Goal: Unclear: Unclear

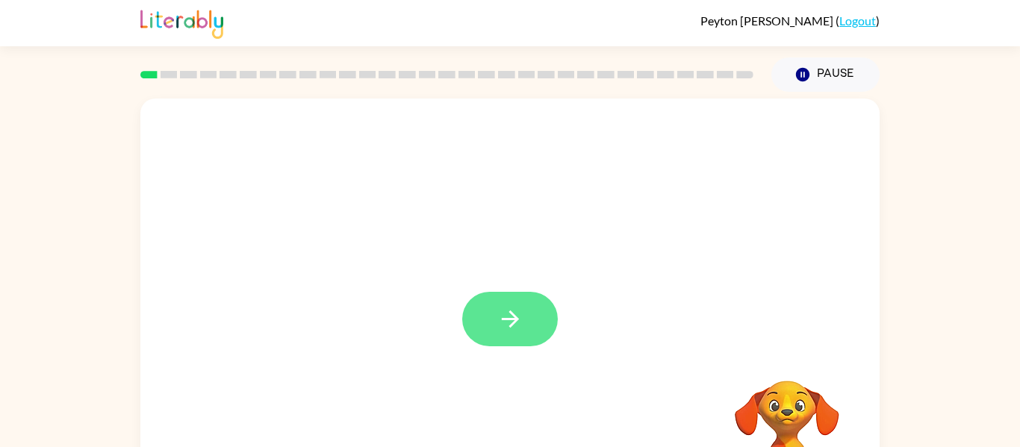
click at [516, 322] on icon "button" at bounding box center [510, 319] width 26 height 26
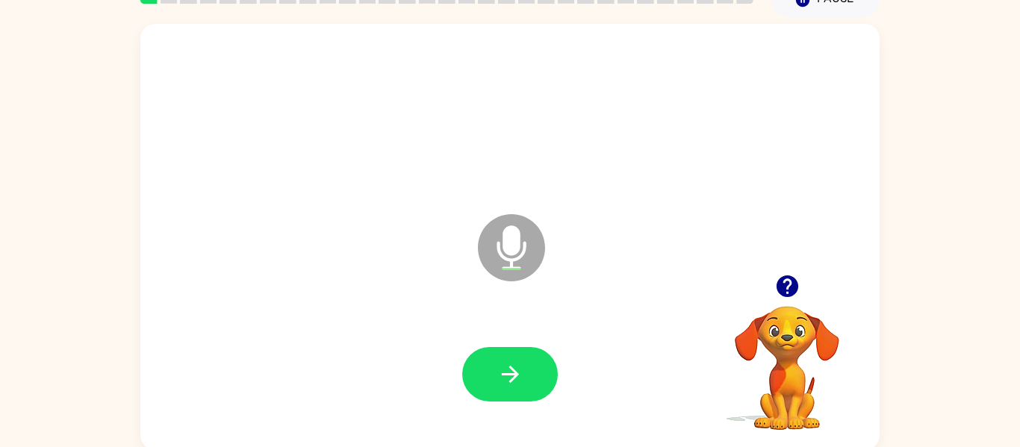
scroll to position [78, 0]
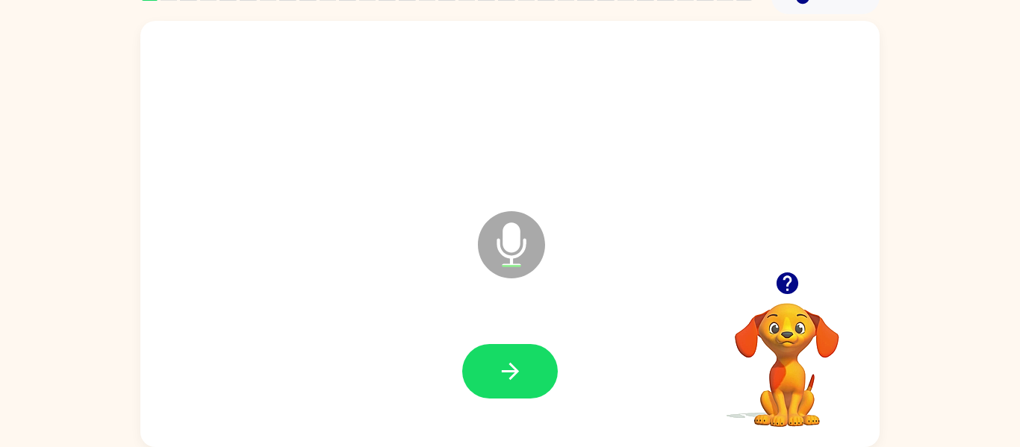
click at [511, 346] on button "button" at bounding box center [510, 371] width 96 height 55
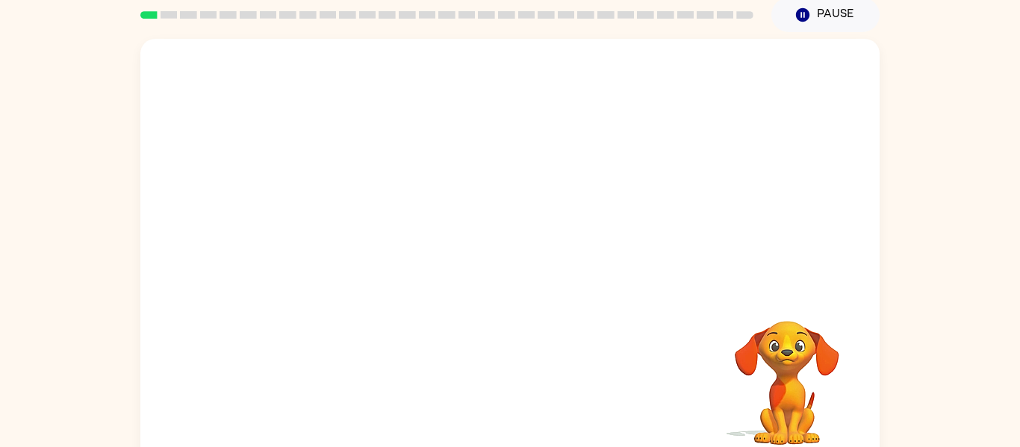
scroll to position [67, 0]
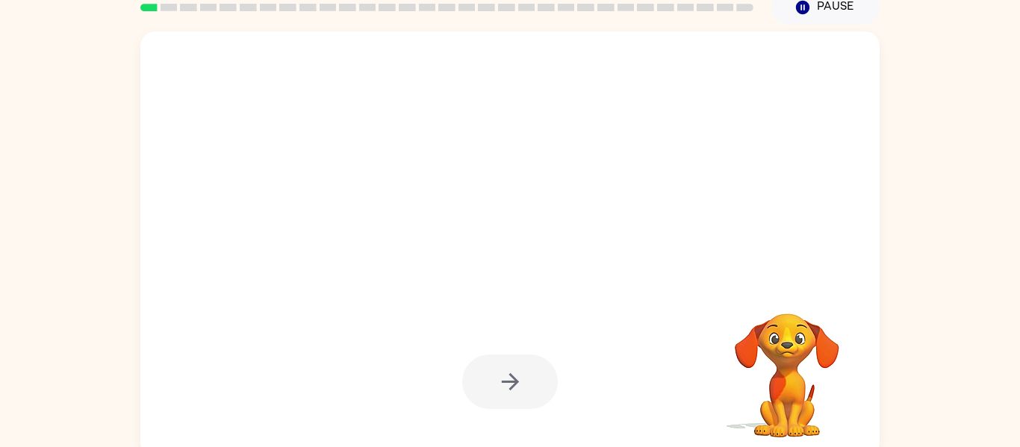
click at [516, 380] on div at bounding box center [510, 382] width 96 height 55
click at [516, 380] on icon "button" at bounding box center [509, 381] width 17 height 17
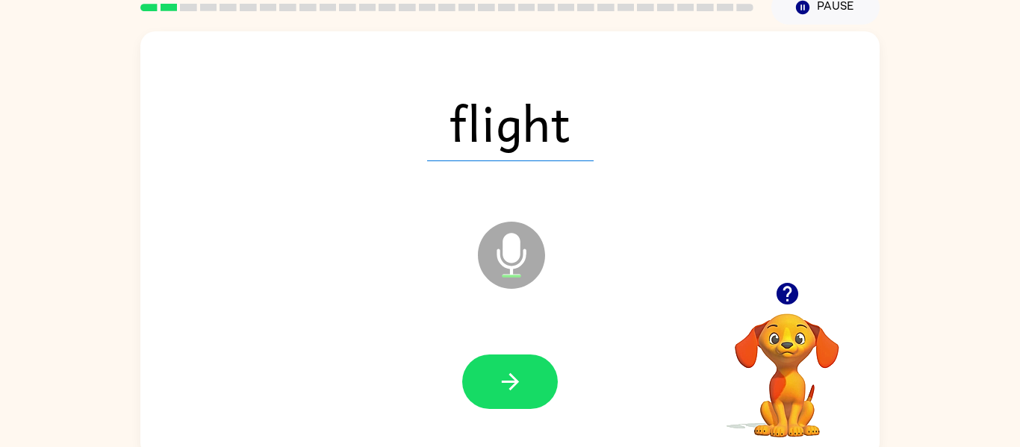
click at [516, 380] on icon "button" at bounding box center [509, 381] width 17 height 17
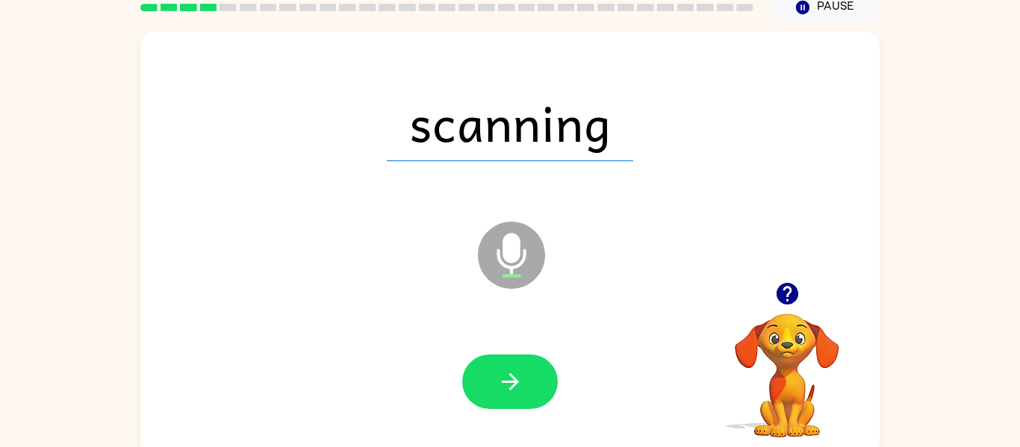
click at [516, 380] on icon "button" at bounding box center [509, 381] width 17 height 17
click at [516, 380] on div at bounding box center [510, 382] width 96 height 55
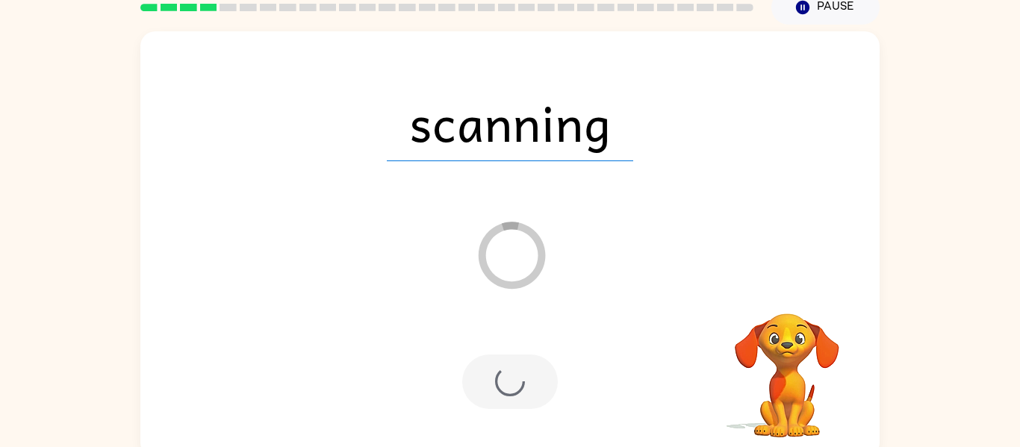
click at [516, 380] on div at bounding box center [510, 382] width 96 height 55
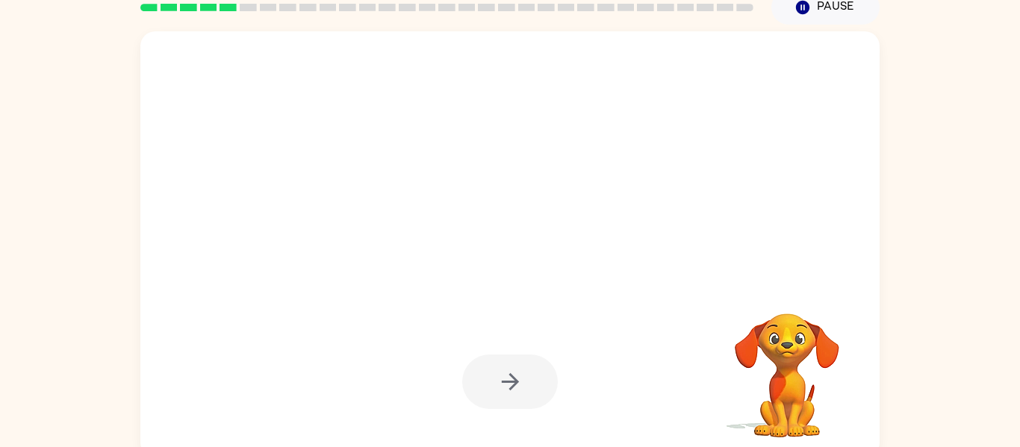
click at [515, 381] on div at bounding box center [510, 382] width 96 height 55
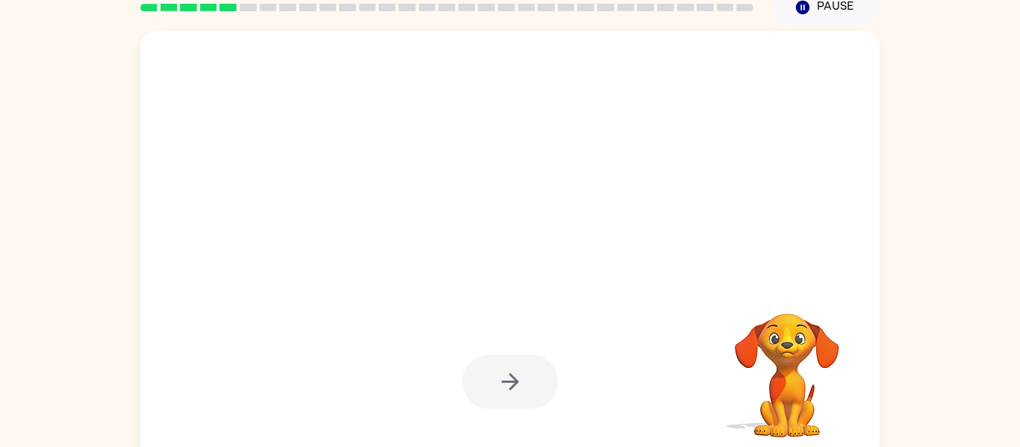
click at [515, 381] on div at bounding box center [510, 382] width 96 height 55
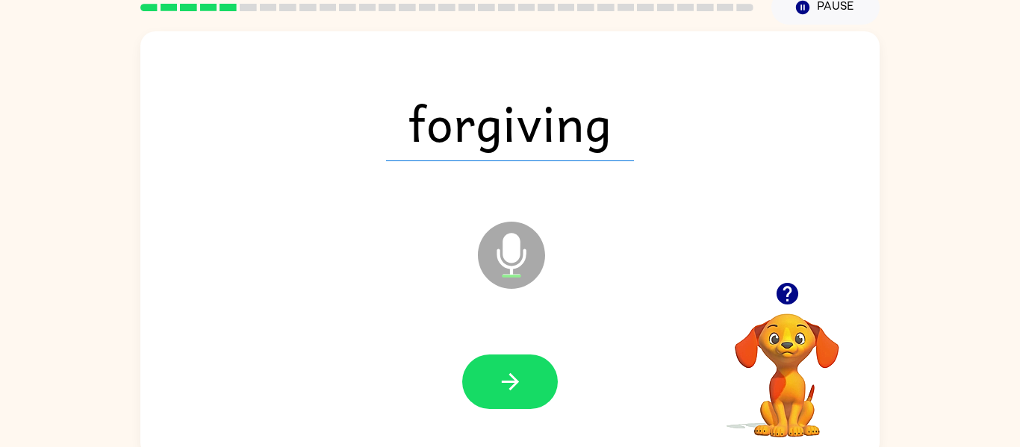
click at [515, 381] on icon "button" at bounding box center [509, 381] width 17 height 17
click at [515, 381] on div at bounding box center [510, 382] width 96 height 55
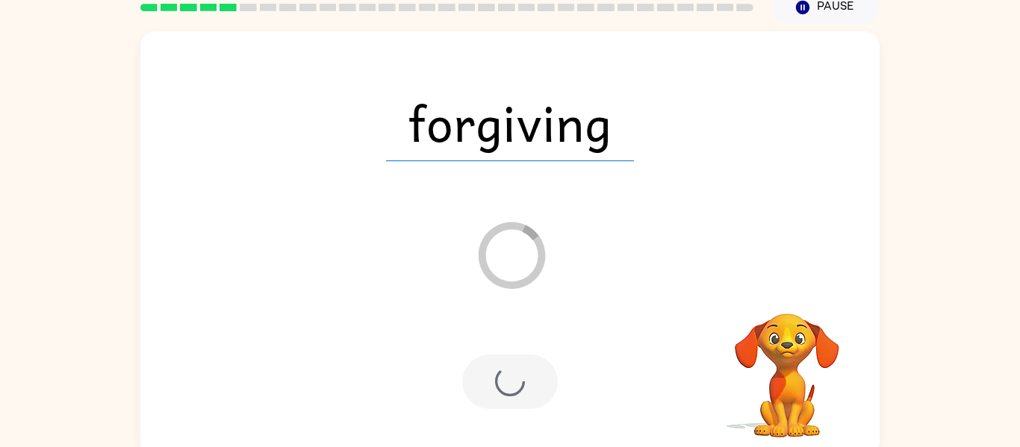
click at [515, 381] on div at bounding box center [510, 382] width 96 height 55
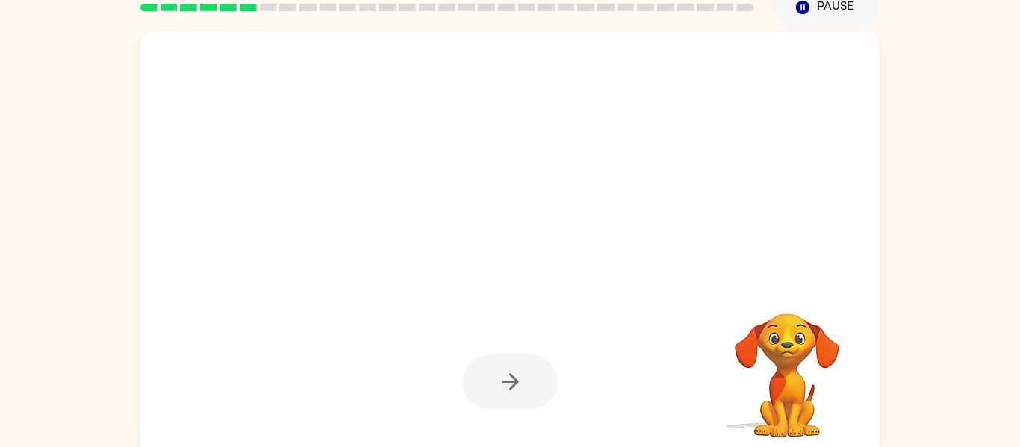
click at [515, 381] on div at bounding box center [510, 382] width 96 height 55
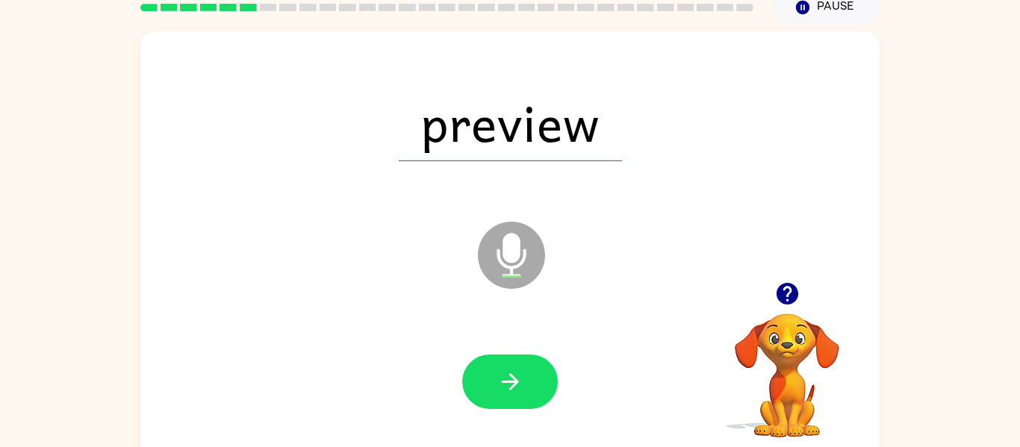
click at [515, 381] on icon "button" at bounding box center [509, 381] width 17 height 17
click at [515, 381] on div at bounding box center [510, 382] width 96 height 55
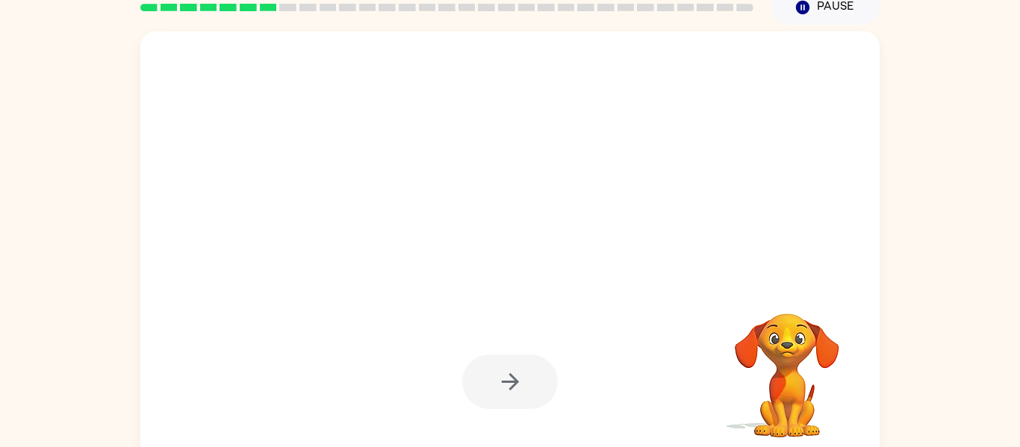
click at [515, 381] on div at bounding box center [510, 382] width 96 height 55
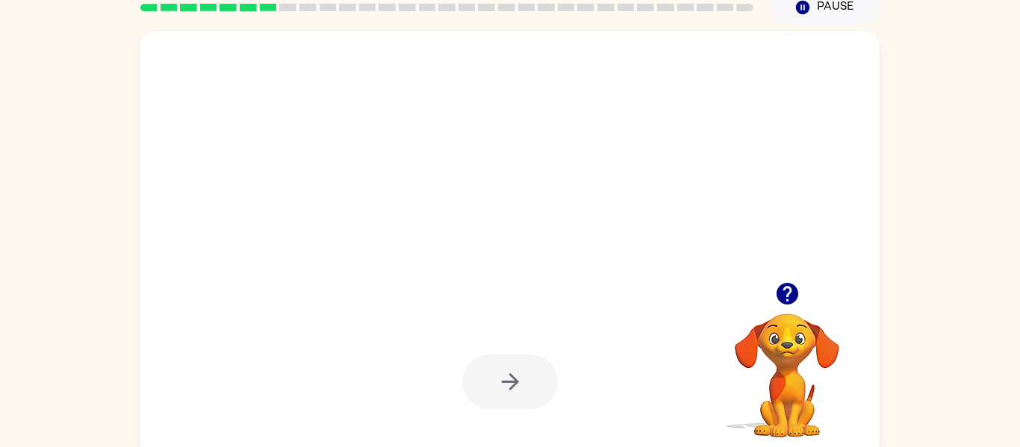
click at [515, 381] on icon "button" at bounding box center [509, 381] width 17 height 17
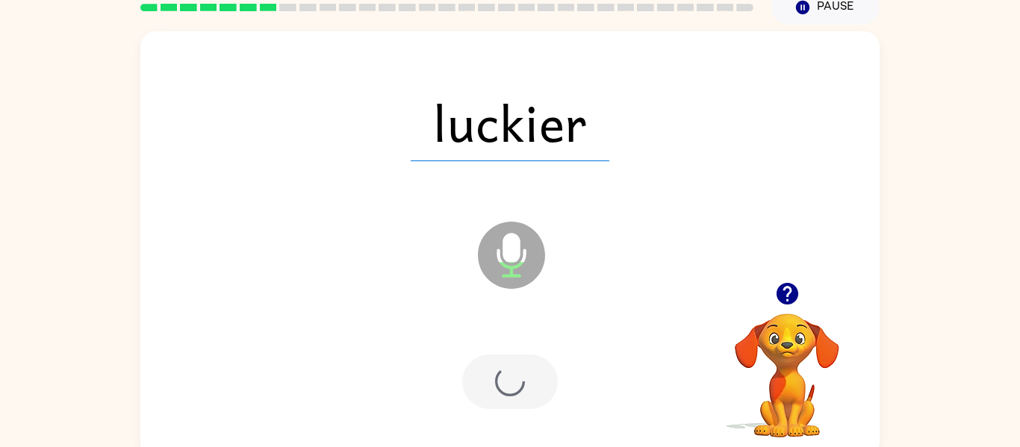
click at [515, 381] on div at bounding box center [510, 382] width 96 height 55
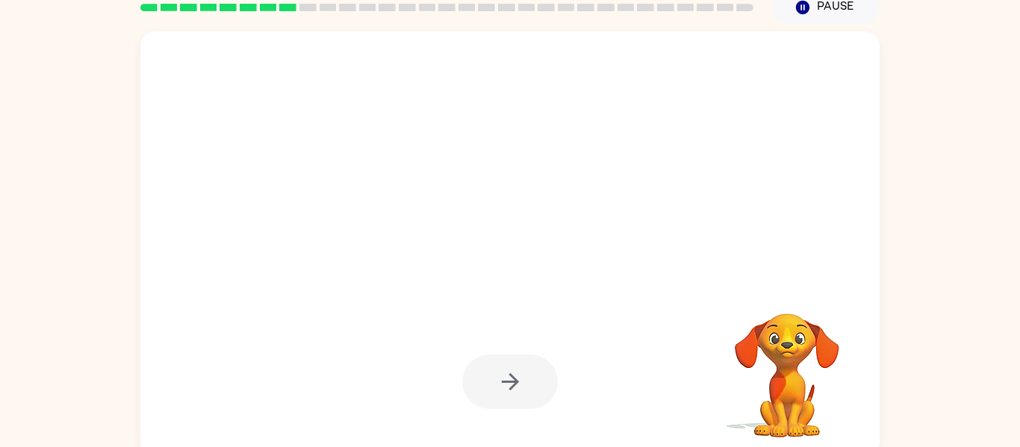
click at [515, 381] on div at bounding box center [510, 382] width 96 height 55
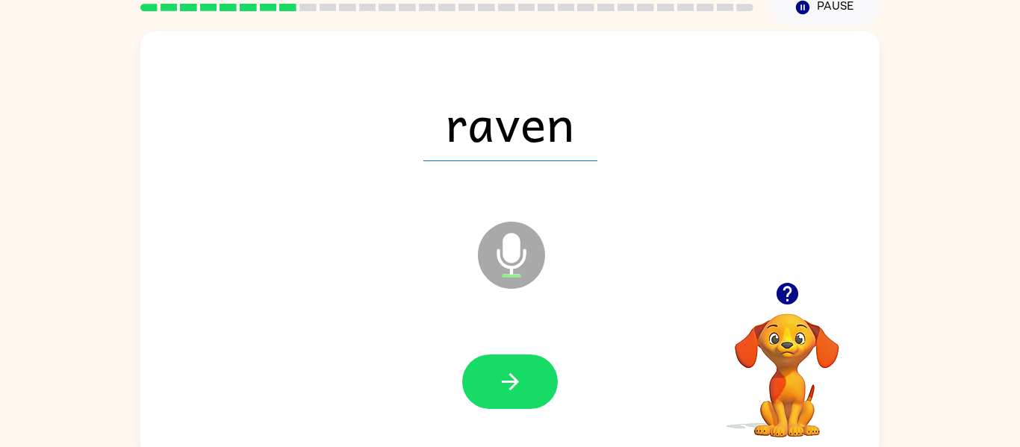
click at [515, 381] on icon "button" at bounding box center [509, 381] width 17 height 17
click at [515, 381] on div at bounding box center [510, 382] width 96 height 55
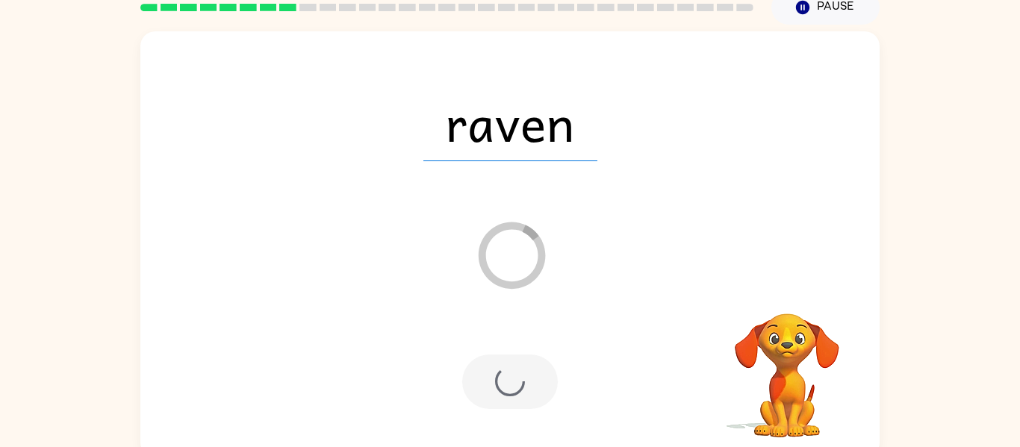
click at [515, 381] on div at bounding box center [510, 382] width 96 height 55
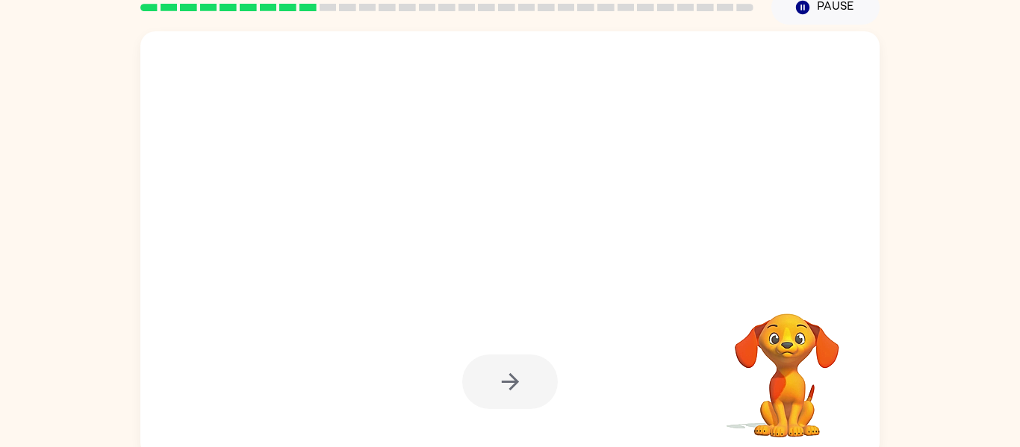
click at [515, 381] on div at bounding box center [510, 382] width 96 height 55
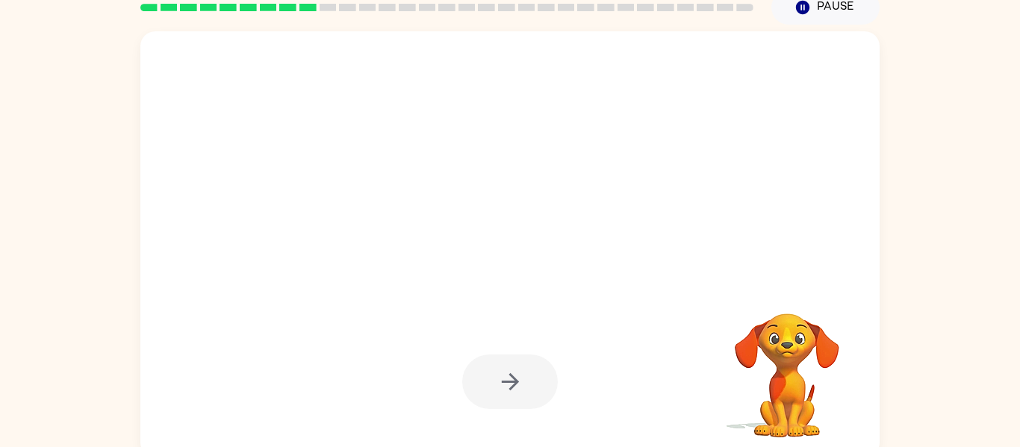
click at [515, 381] on div at bounding box center [510, 382] width 96 height 55
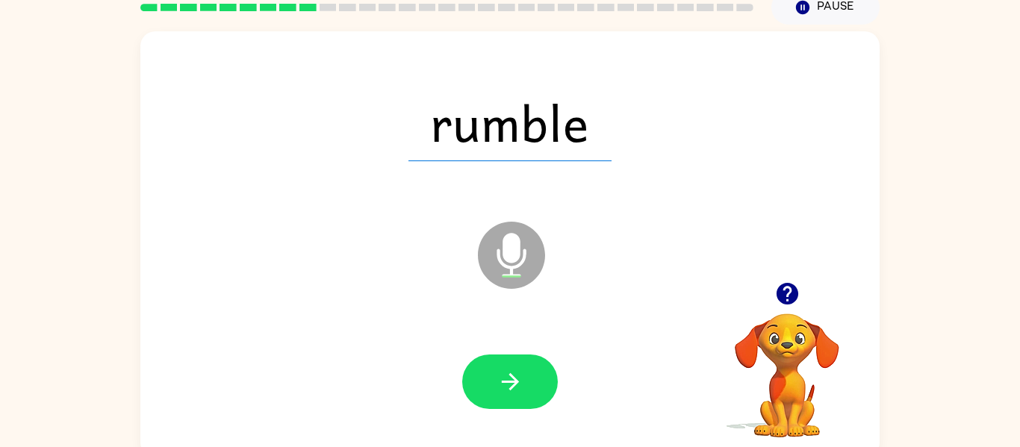
click at [515, 381] on icon "button" at bounding box center [509, 381] width 17 height 17
click at [515, 381] on div at bounding box center [510, 382] width 96 height 55
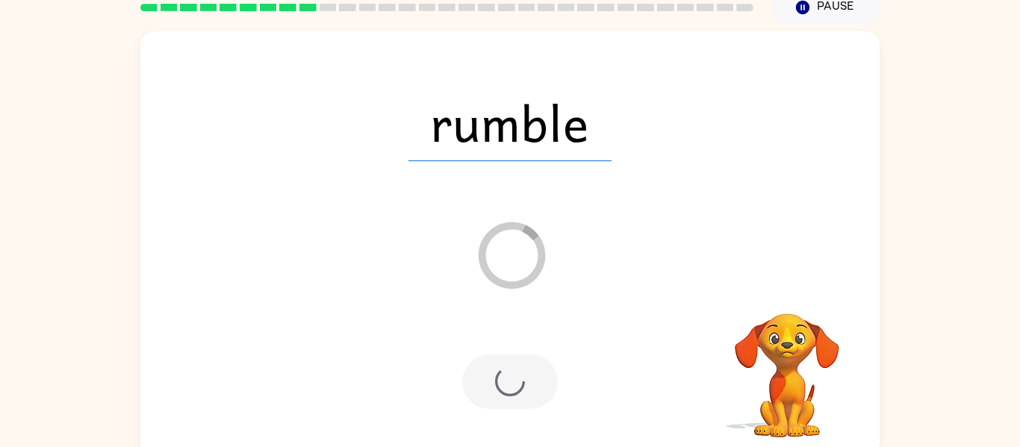
click at [515, 381] on div at bounding box center [510, 382] width 96 height 55
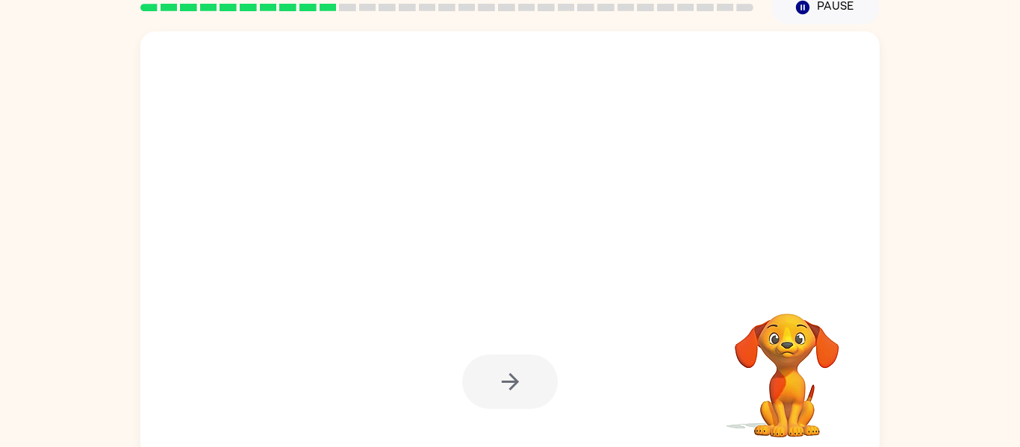
click at [515, 381] on div at bounding box center [510, 382] width 96 height 55
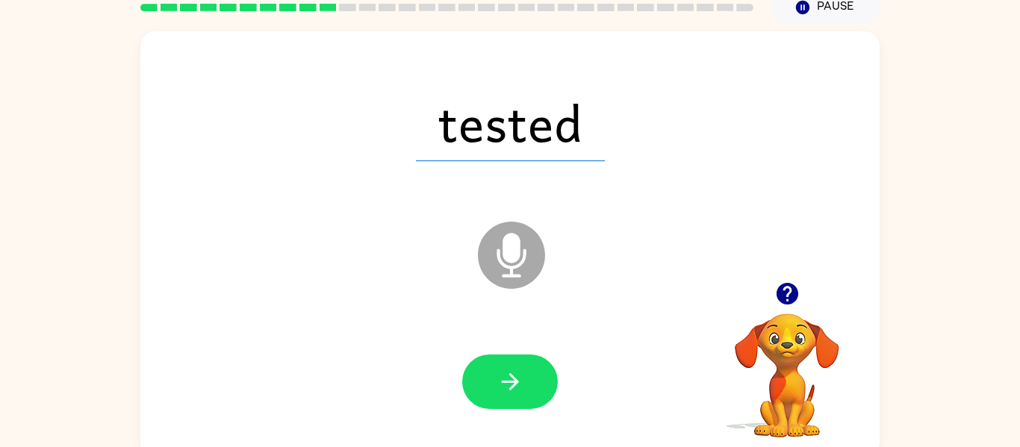
click at [515, 381] on icon "button" at bounding box center [509, 381] width 17 height 17
click at [515, 381] on div at bounding box center [510, 382] width 96 height 55
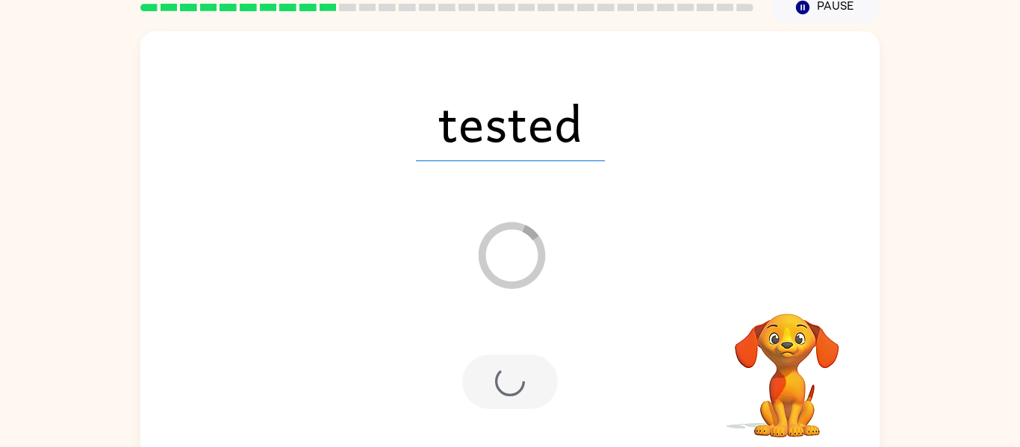
click at [515, 381] on div at bounding box center [510, 382] width 96 height 55
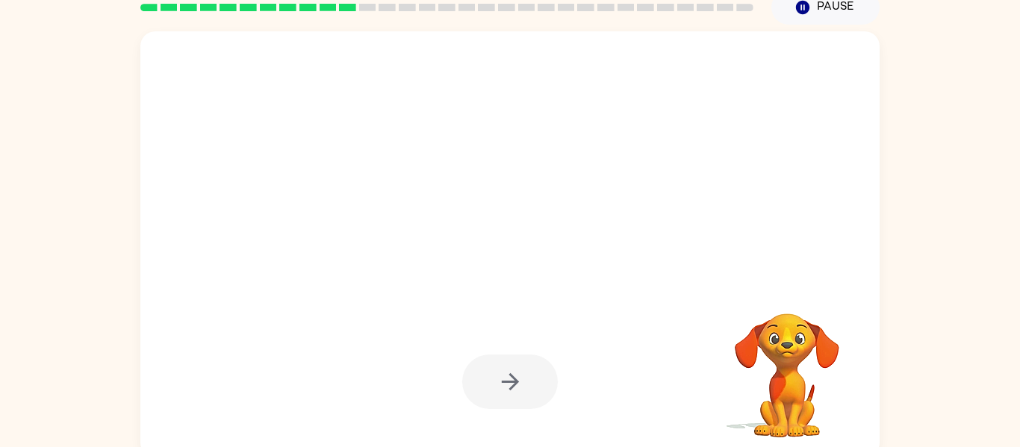
click at [515, 381] on div at bounding box center [510, 382] width 96 height 55
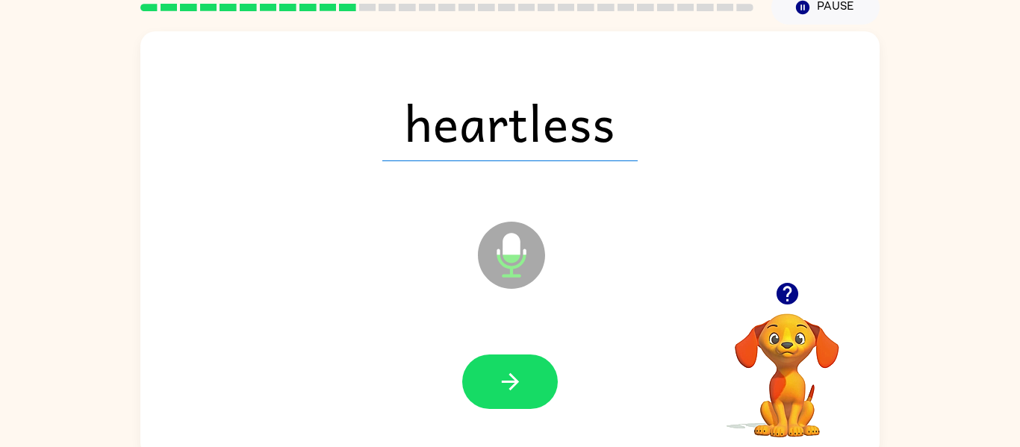
click at [515, 381] on icon "button" at bounding box center [509, 381] width 17 height 17
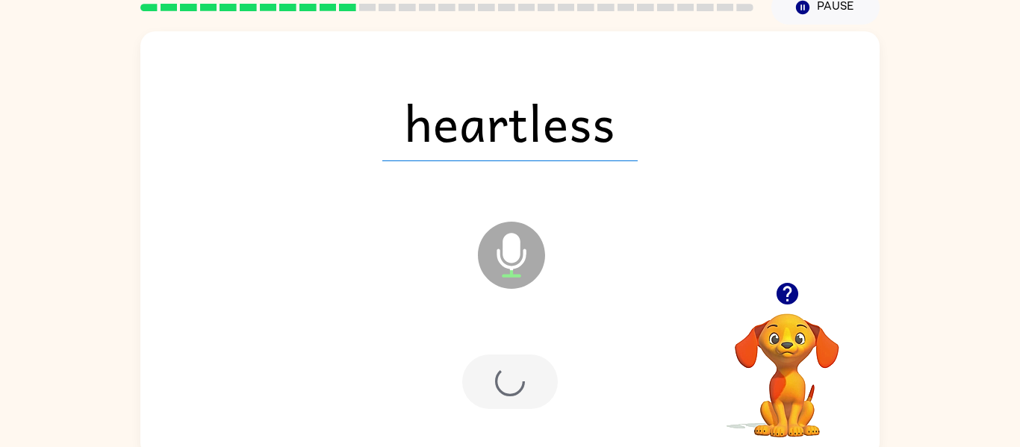
click at [515, 381] on div at bounding box center [510, 382] width 96 height 55
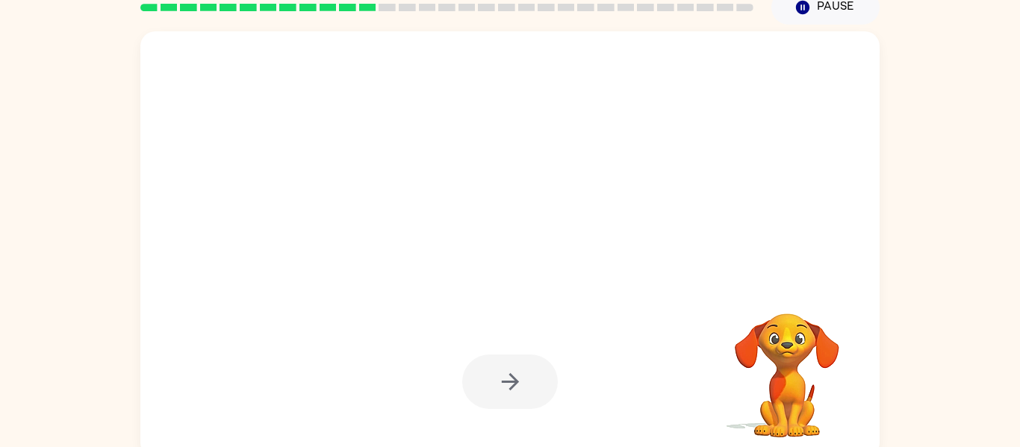
click at [515, 381] on div at bounding box center [510, 382] width 96 height 55
click at [515, 381] on icon "button" at bounding box center [509, 381] width 17 height 17
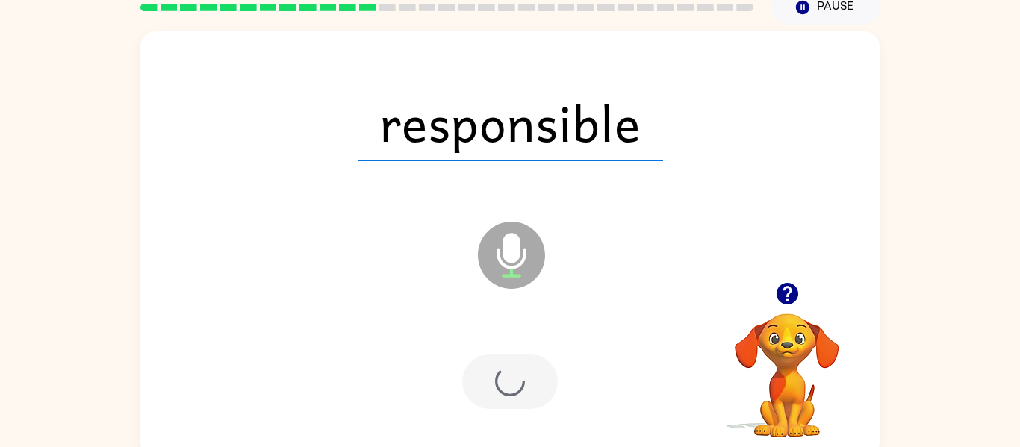
click at [515, 381] on div at bounding box center [510, 382] width 96 height 55
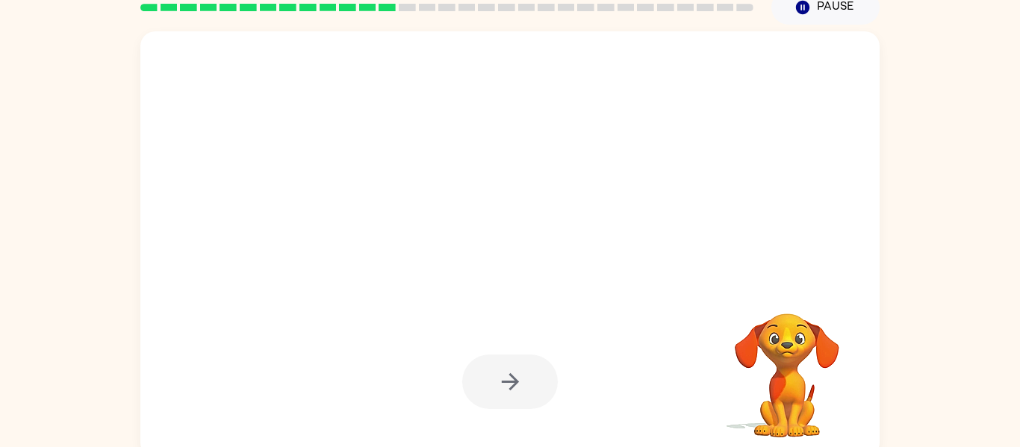
click at [515, 381] on div at bounding box center [510, 382] width 96 height 55
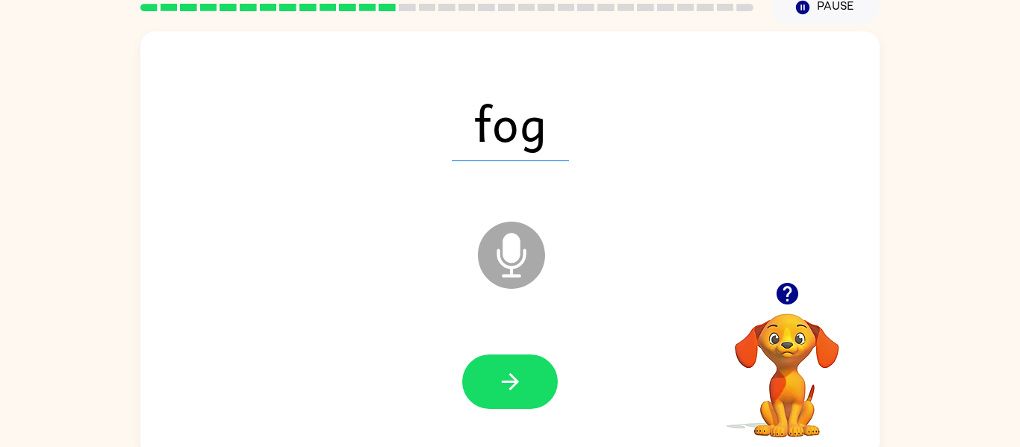
click at [515, 381] on icon "button" at bounding box center [509, 381] width 17 height 17
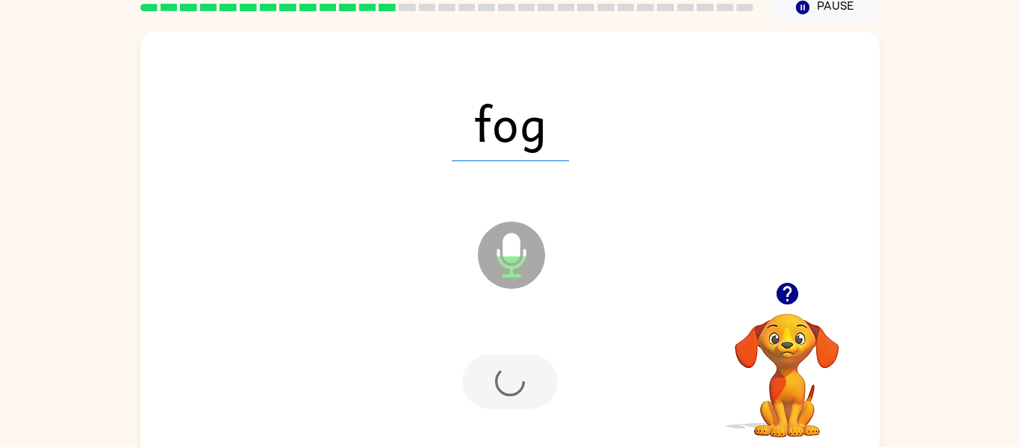
click at [515, 381] on div at bounding box center [510, 382] width 96 height 55
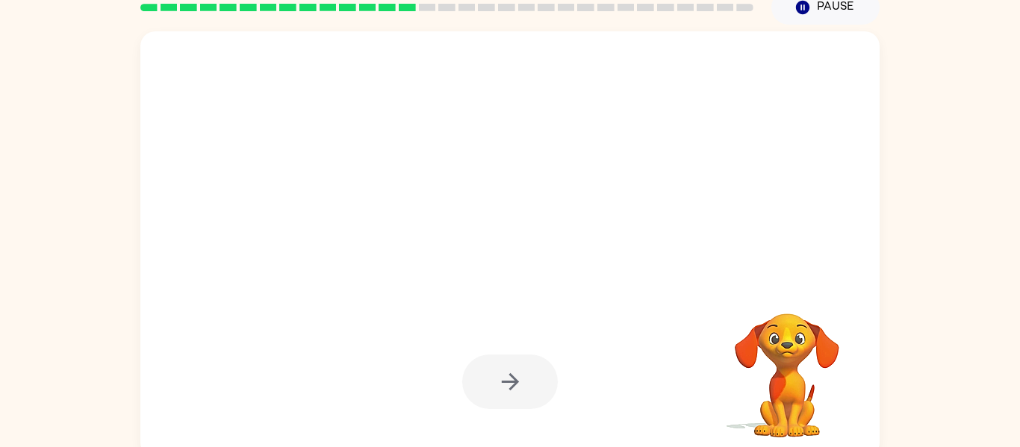
click at [515, 381] on div at bounding box center [510, 382] width 96 height 55
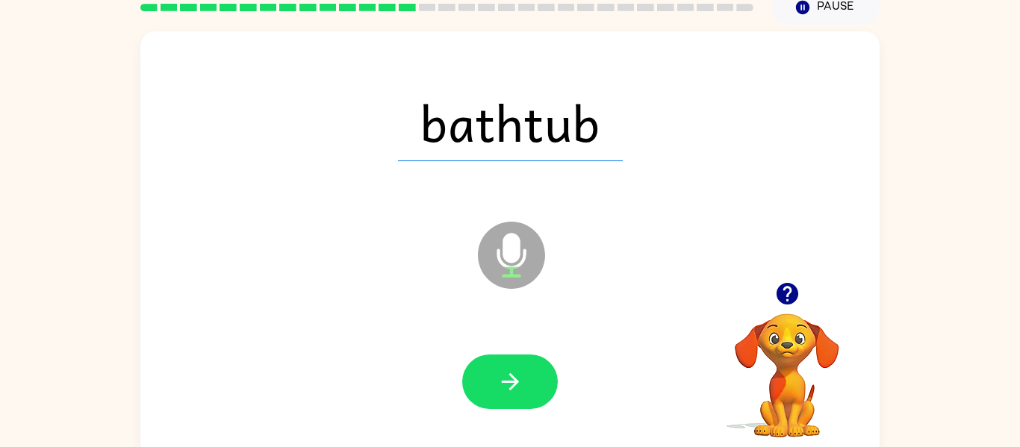
click at [515, 381] on icon "button" at bounding box center [509, 381] width 17 height 17
click at [515, 381] on div at bounding box center [510, 382] width 96 height 55
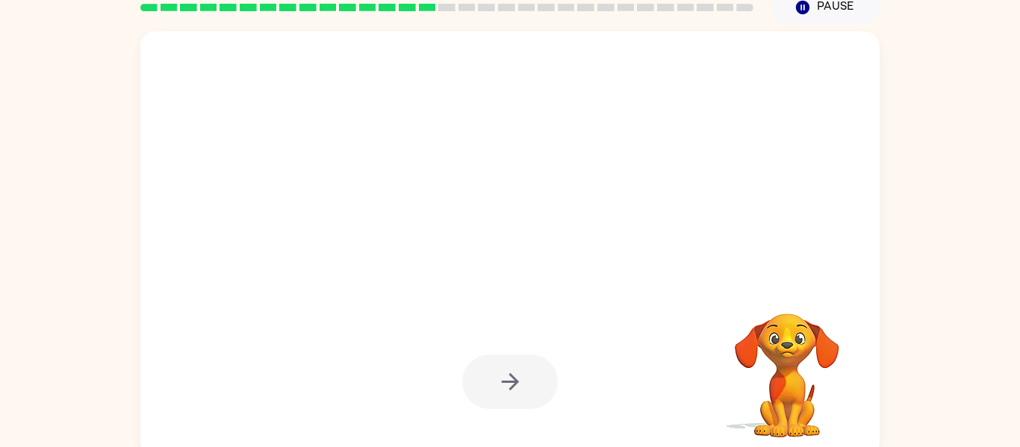
click at [503, 385] on div at bounding box center [510, 382] width 96 height 55
click at [503, 385] on icon "button" at bounding box center [510, 382] width 26 height 26
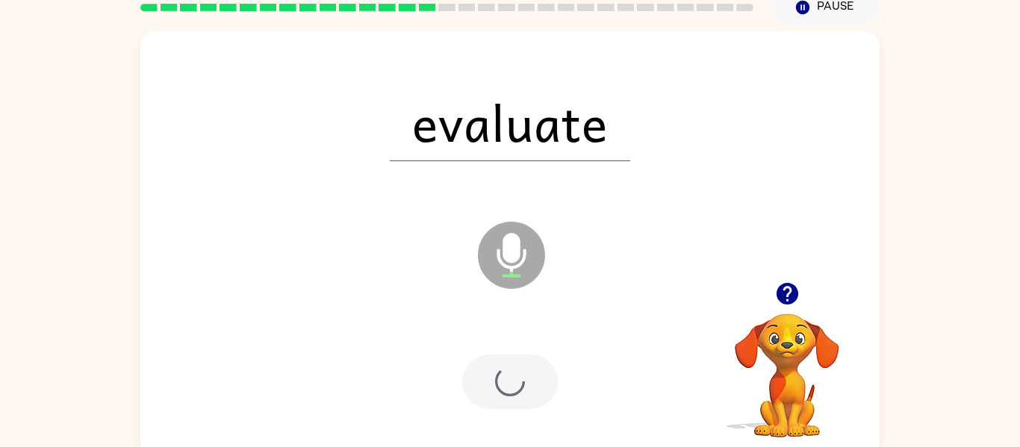
click at [503, 385] on div at bounding box center [510, 382] width 96 height 55
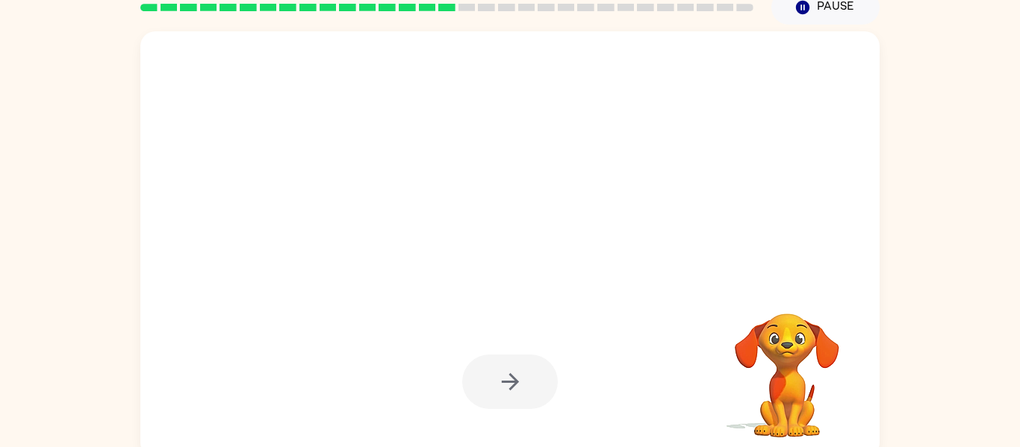
click at [503, 385] on div at bounding box center [510, 382] width 96 height 55
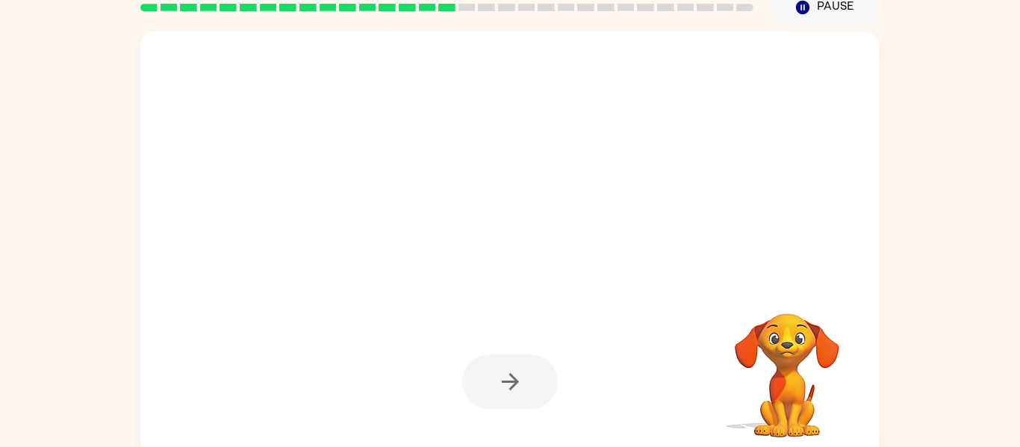
click at [503, 385] on icon "button" at bounding box center [510, 382] width 26 height 26
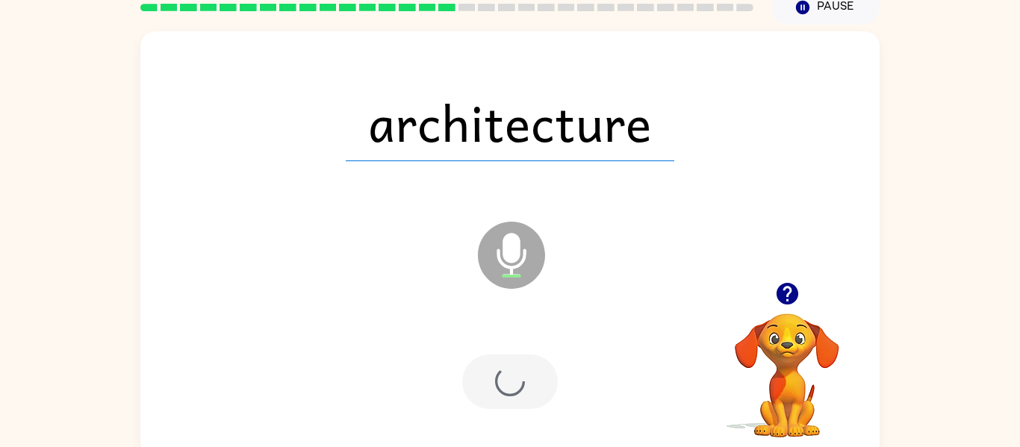
click at [503, 385] on div at bounding box center [510, 382] width 96 height 55
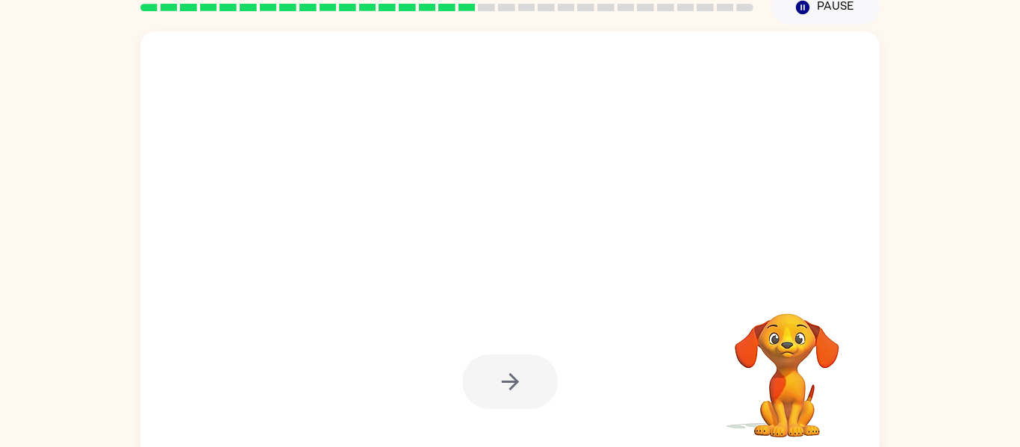
click at [503, 385] on div at bounding box center [510, 382] width 96 height 55
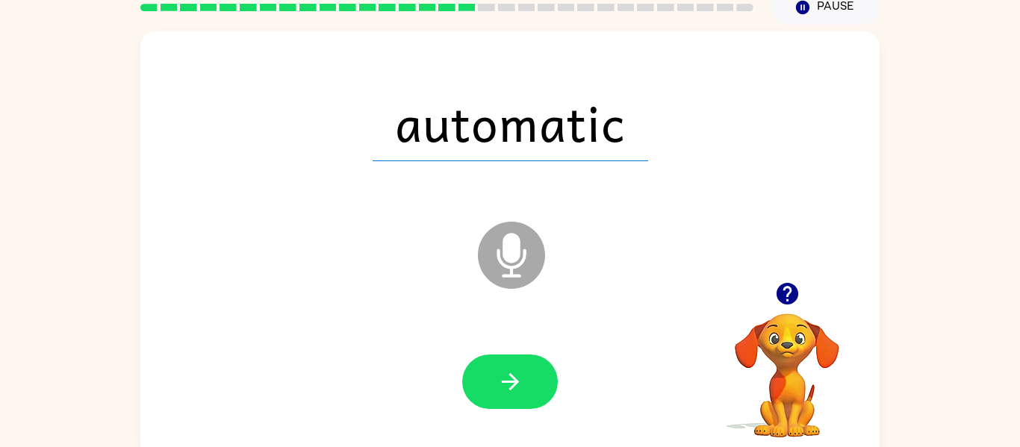
click at [503, 385] on icon "button" at bounding box center [510, 382] width 26 height 26
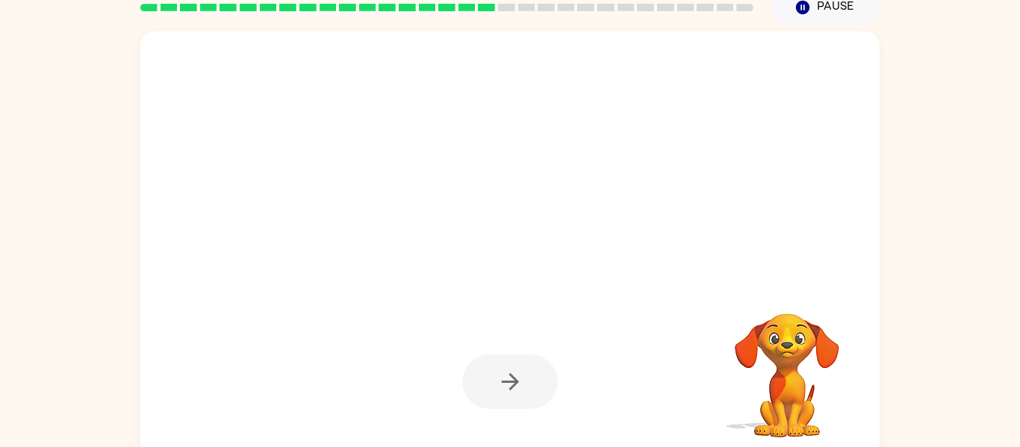
click at [503, 385] on div at bounding box center [510, 382] width 96 height 55
click at [503, 385] on icon "button" at bounding box center [510, 382] width 26 height 26
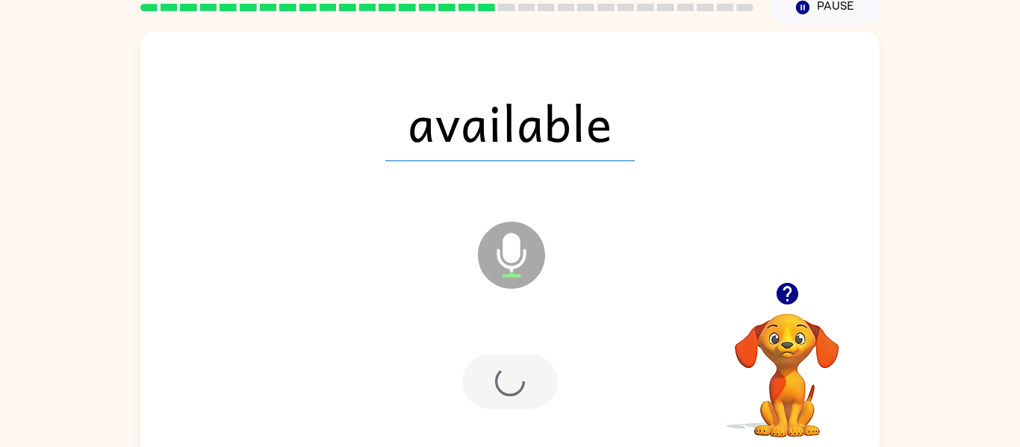
click at [503, 385] on div at bounding box center [510, 382] width 96 height 55
